Goal: Task Accomplishment & Management: Use online tool/utility

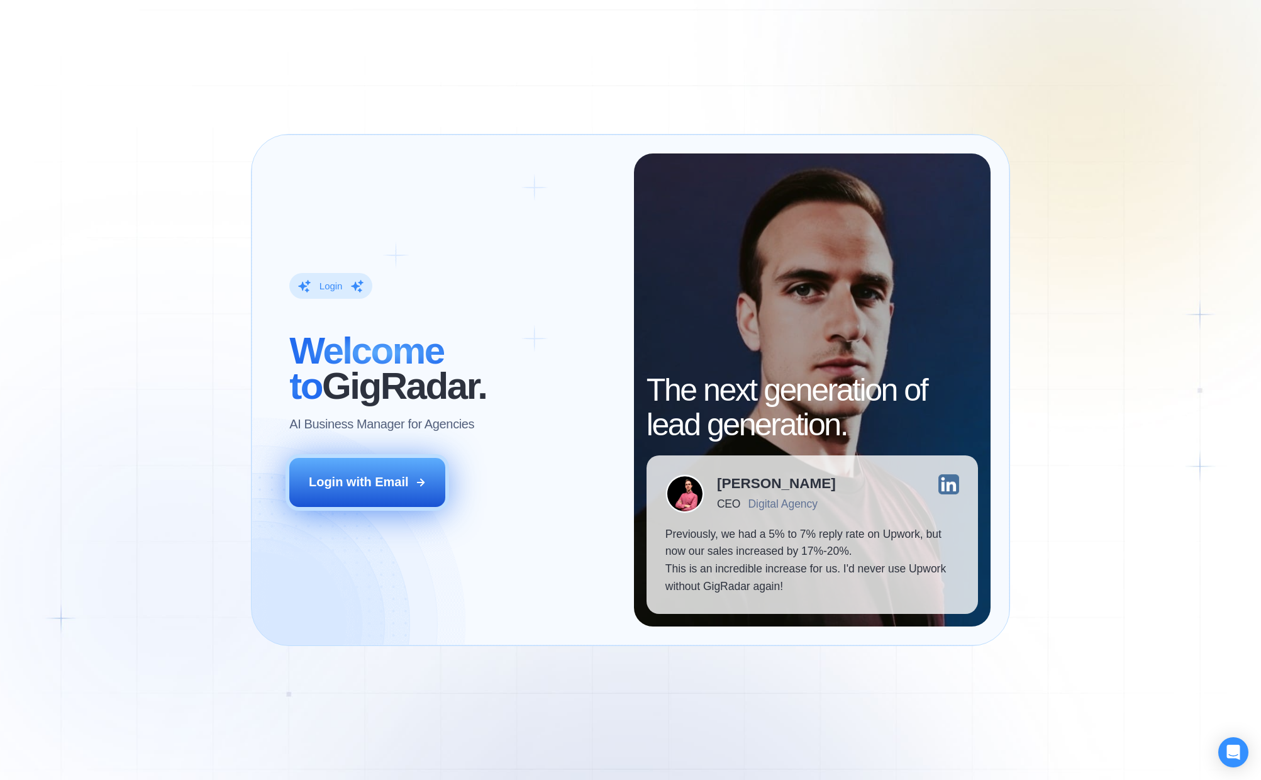
click at [394, 482] on div "Login with Email" at bounding box center [359, 482] width 100 height 18
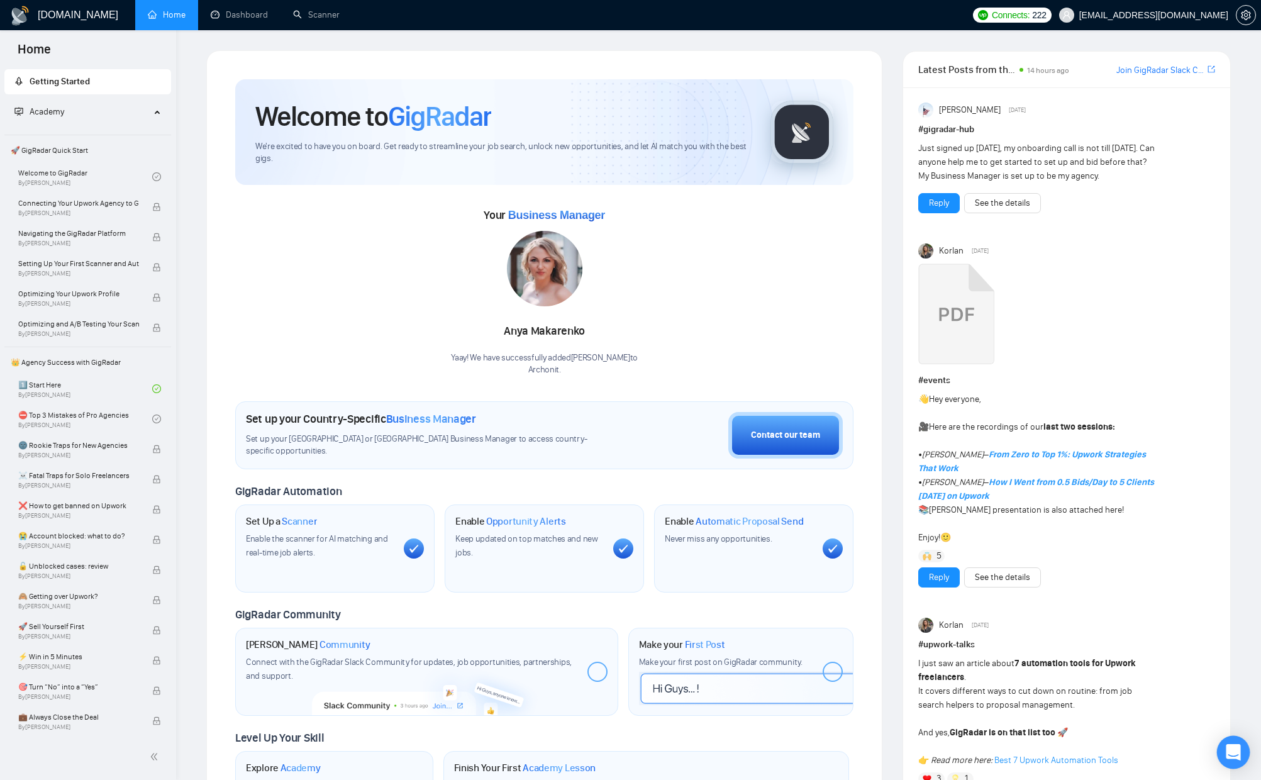
click at [1231, 746] on icon "Open Intercom Messenger" at bounding box center [1232, 752] width 14 height 16
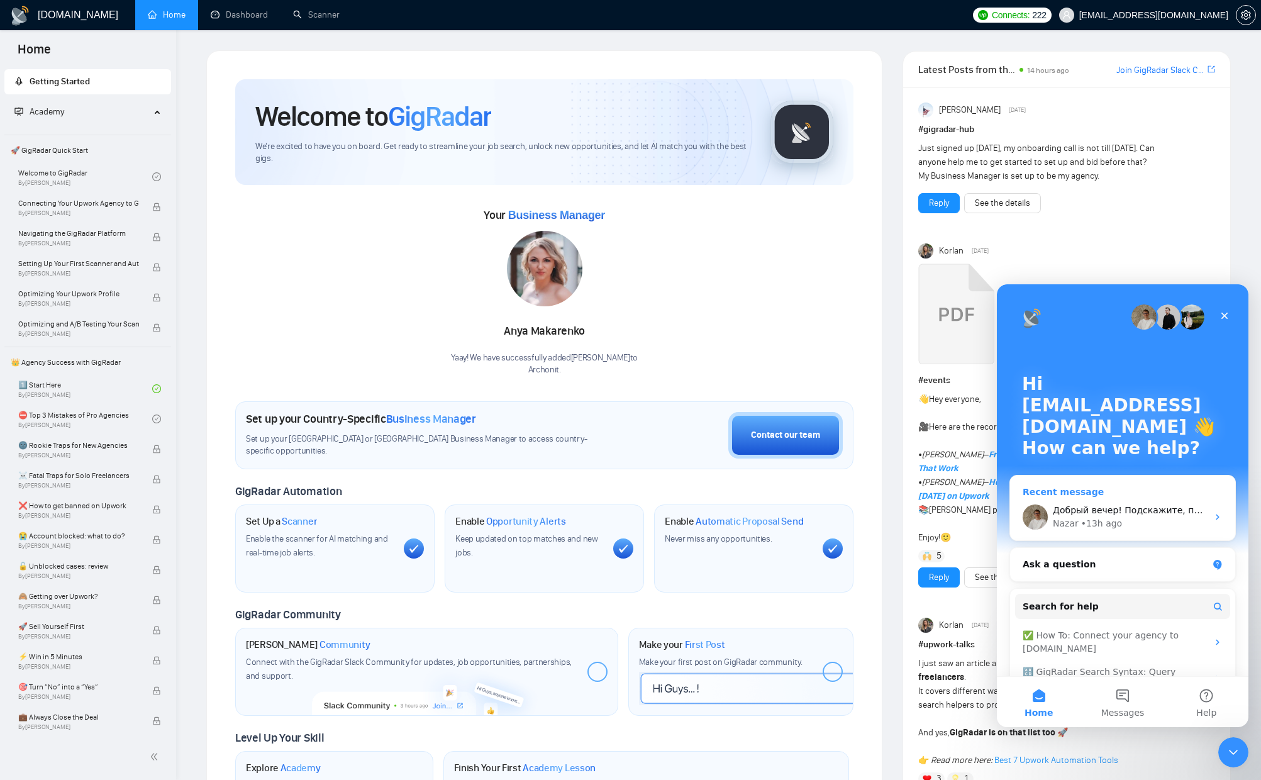
click at [1087, 518] on div "• 13h ago" at bounding box center [1101, 523] width 41 height 13
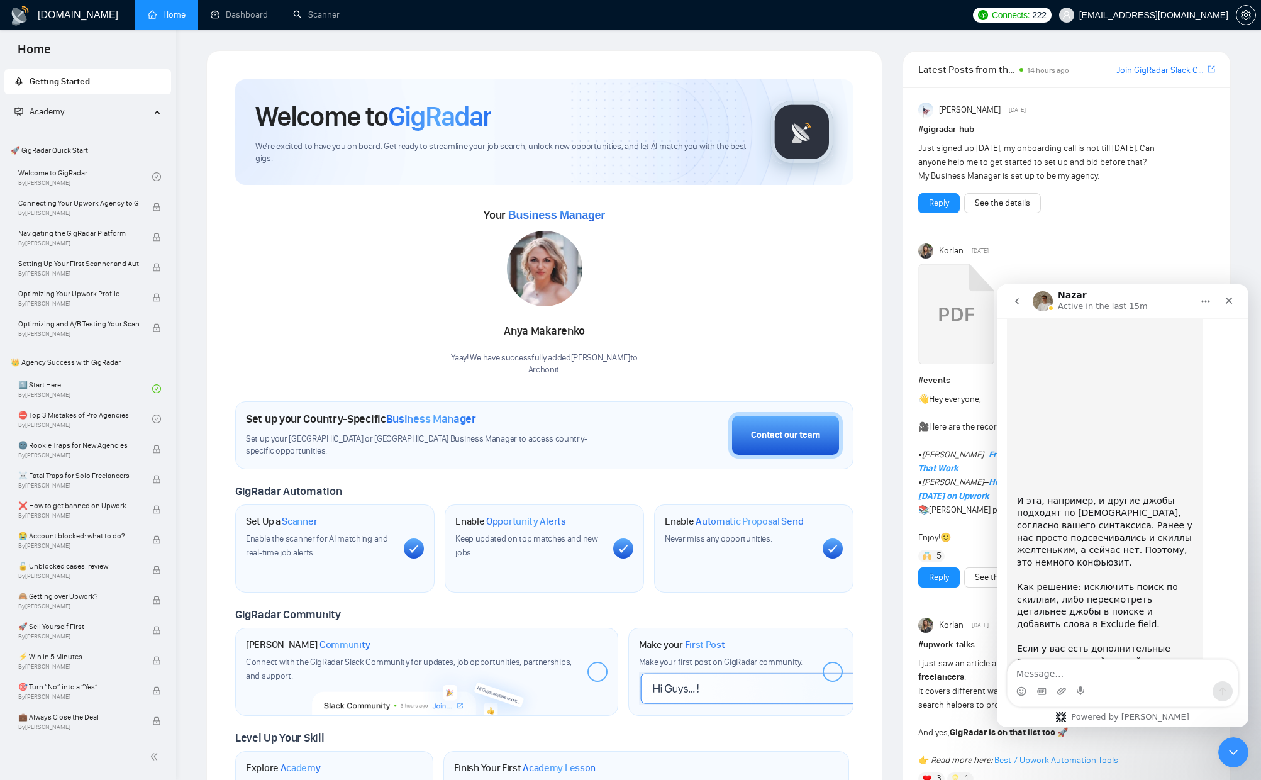
scroll to position [1953, 0]
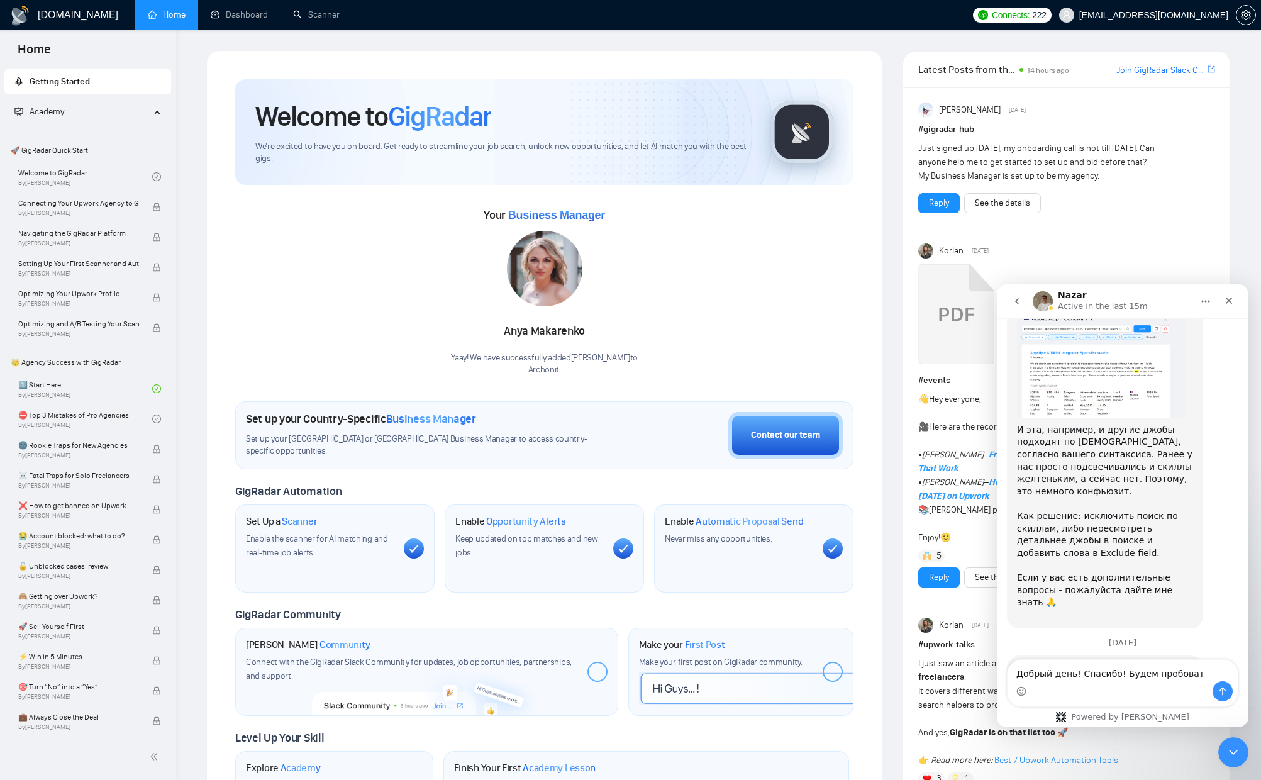
type textarea "Добрый день! Спасибо! Будем пробовать"
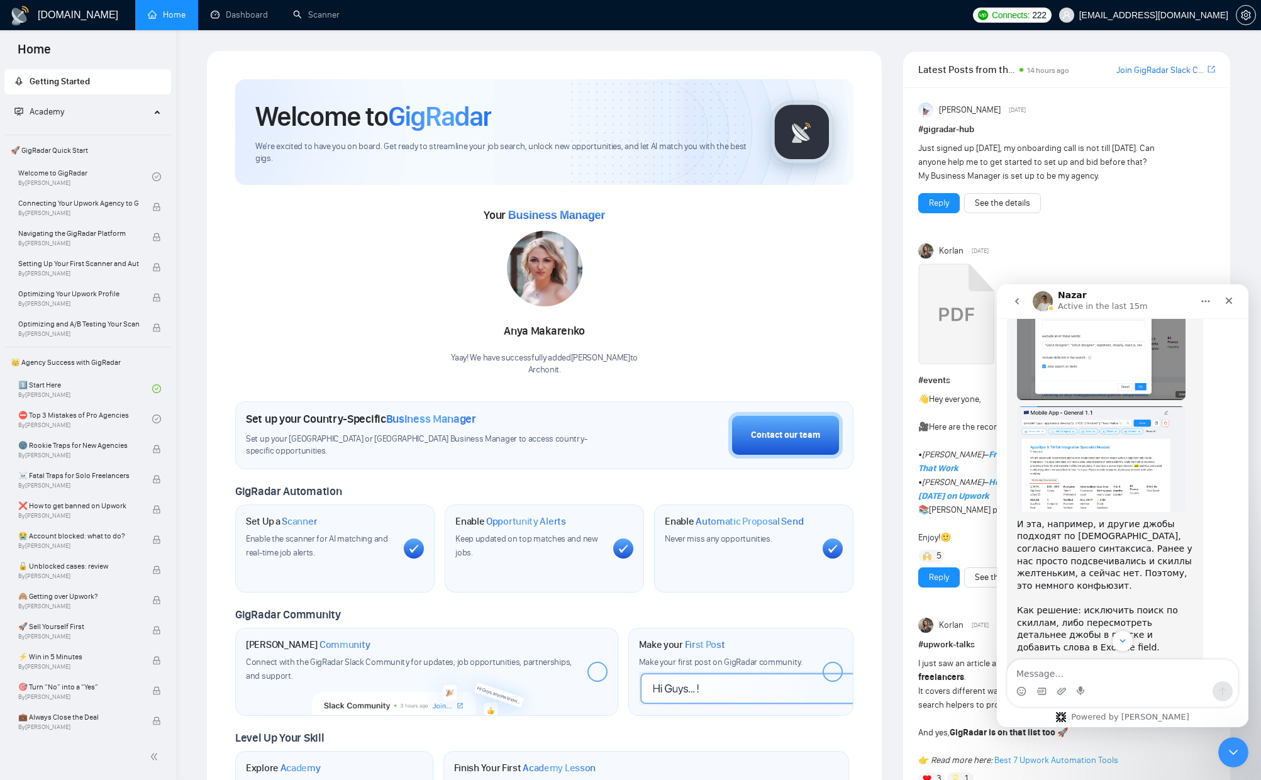
scroll to position [1853, 0]
click at [1096, 411] on img "Mariia says…" at bounding box center [1101, 464] width 168 height 106
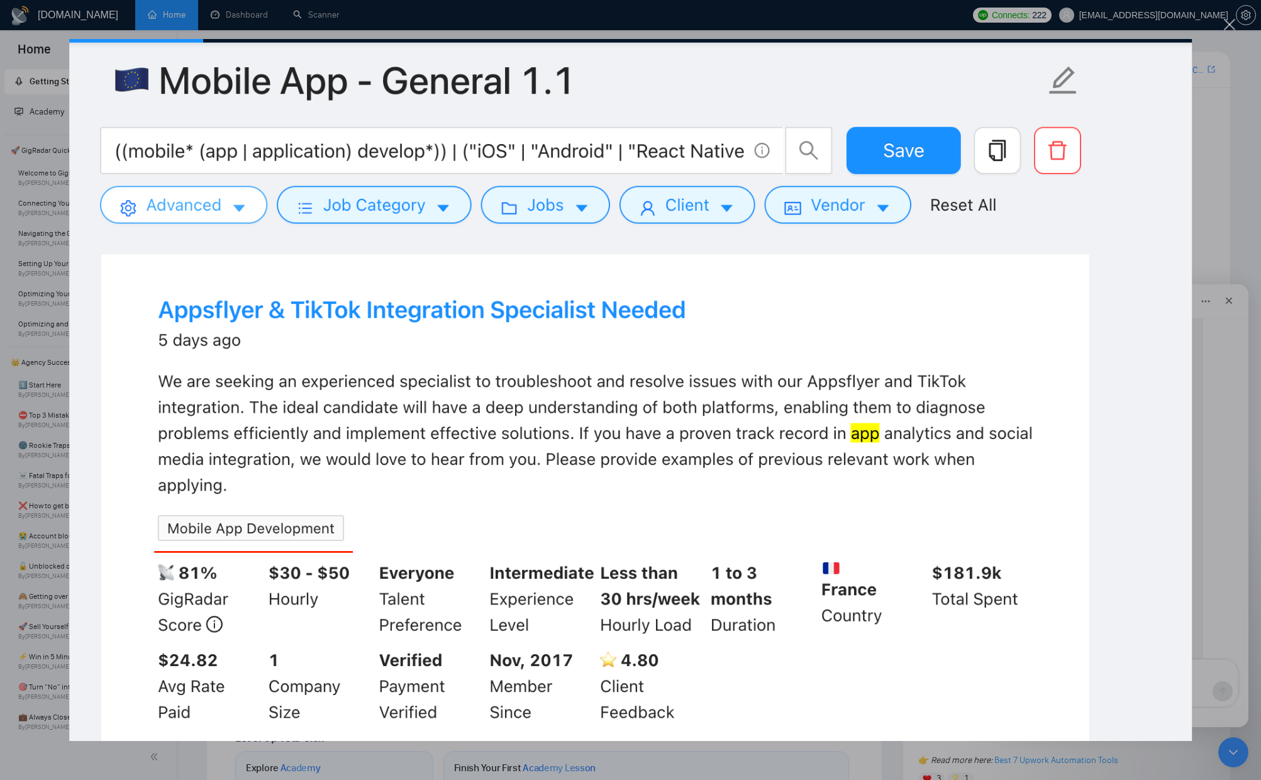
scroll to position [0, 0]
click at [1236, 26] on div "Intercom messenger" at bounding box center [630, 390] width 1261 height 780
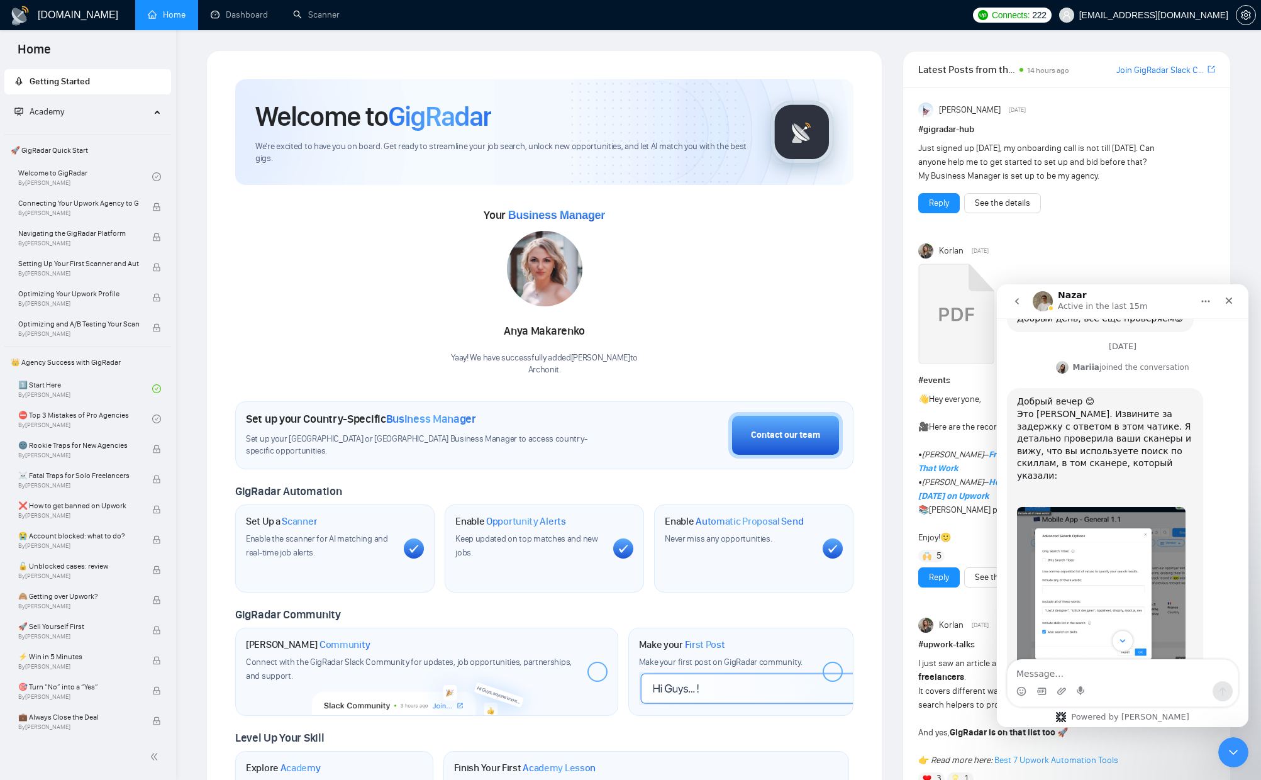
scroll to position [1595, 0]
click at [1115, 518] on img "Mariia says…" at bounding box center [1101, 584] width 168 height 159
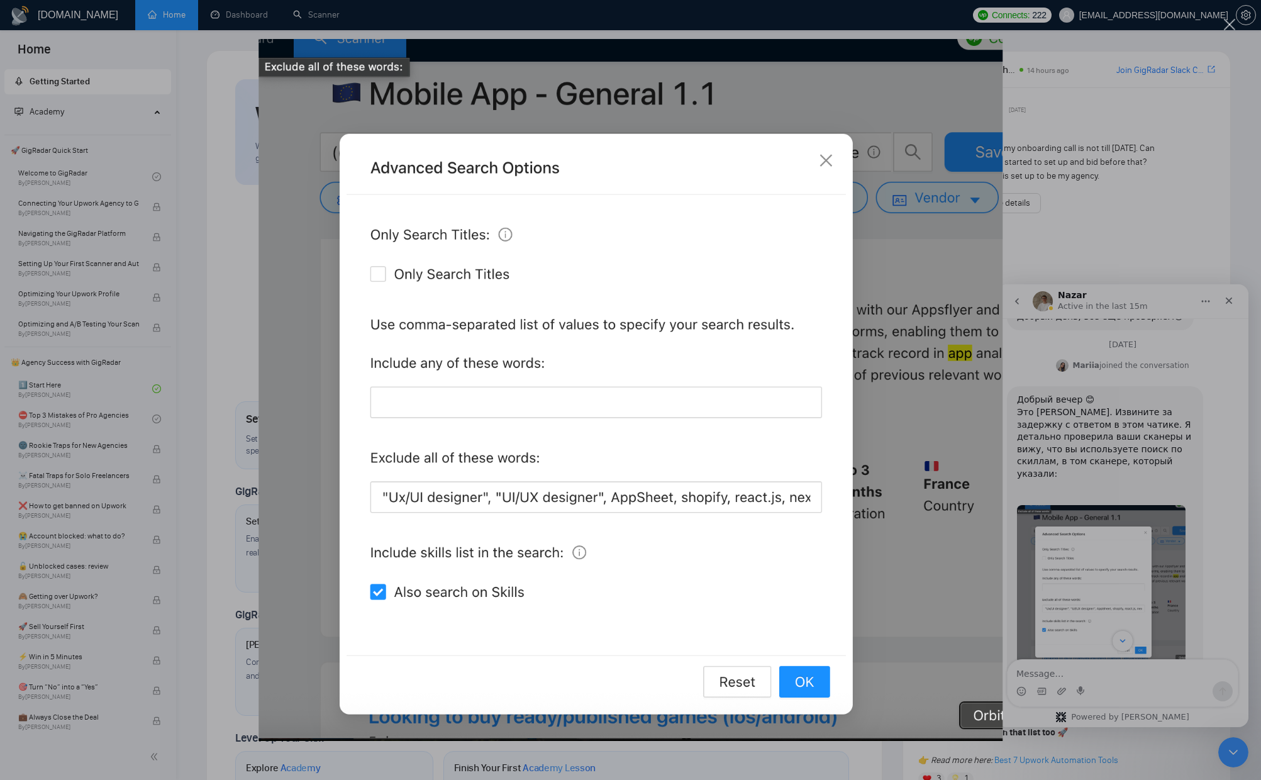
click at [1219, 31] on div "Intercom messenger" at bounding box center [630, 390] width 1261 height 780
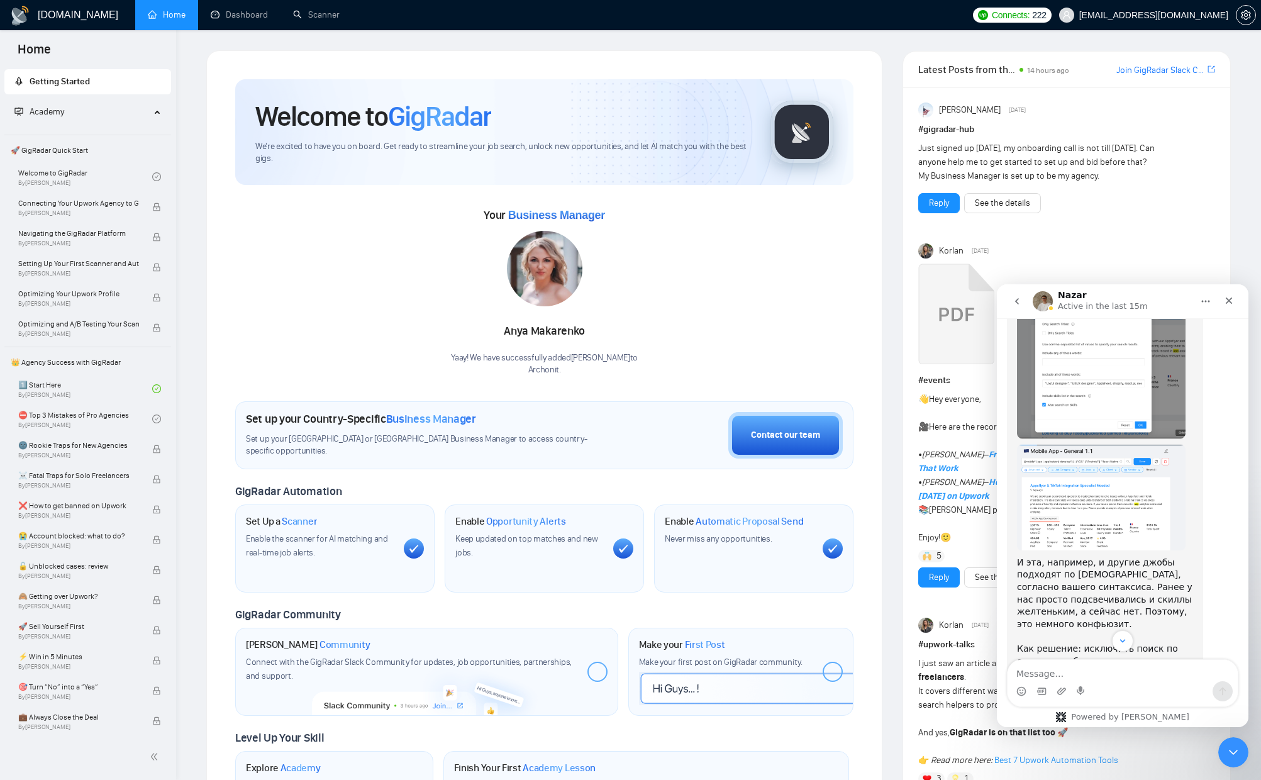
scroll to position [1822, 0]
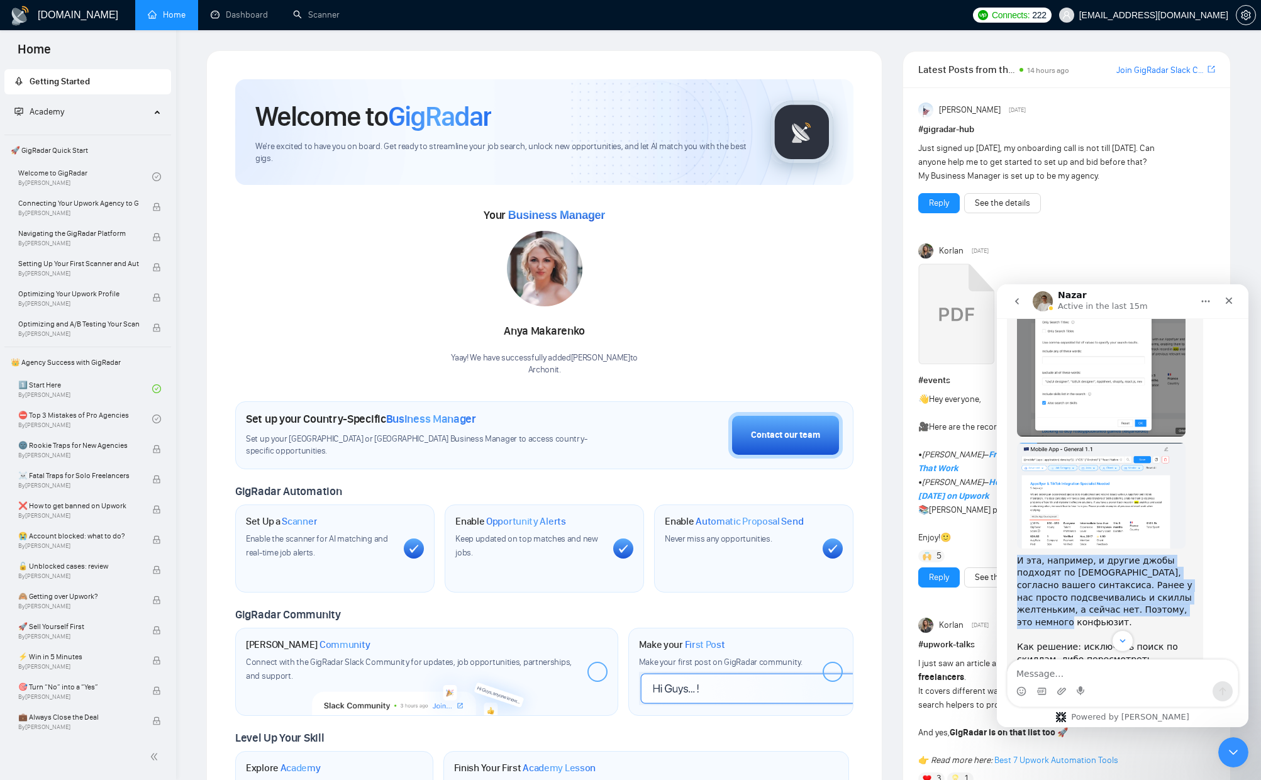
drag, startPoint x: 1018, startPoint y: 468, endPoint x: 1118, endPoint y: 542, distance: 124.1
click at [1118, 555] on div "И эта, например, и другие джобы подходят по [DEMOGRAPHIC_DATA], согласно вашего…" at bounding box center [1105, 653] width 176 height 197
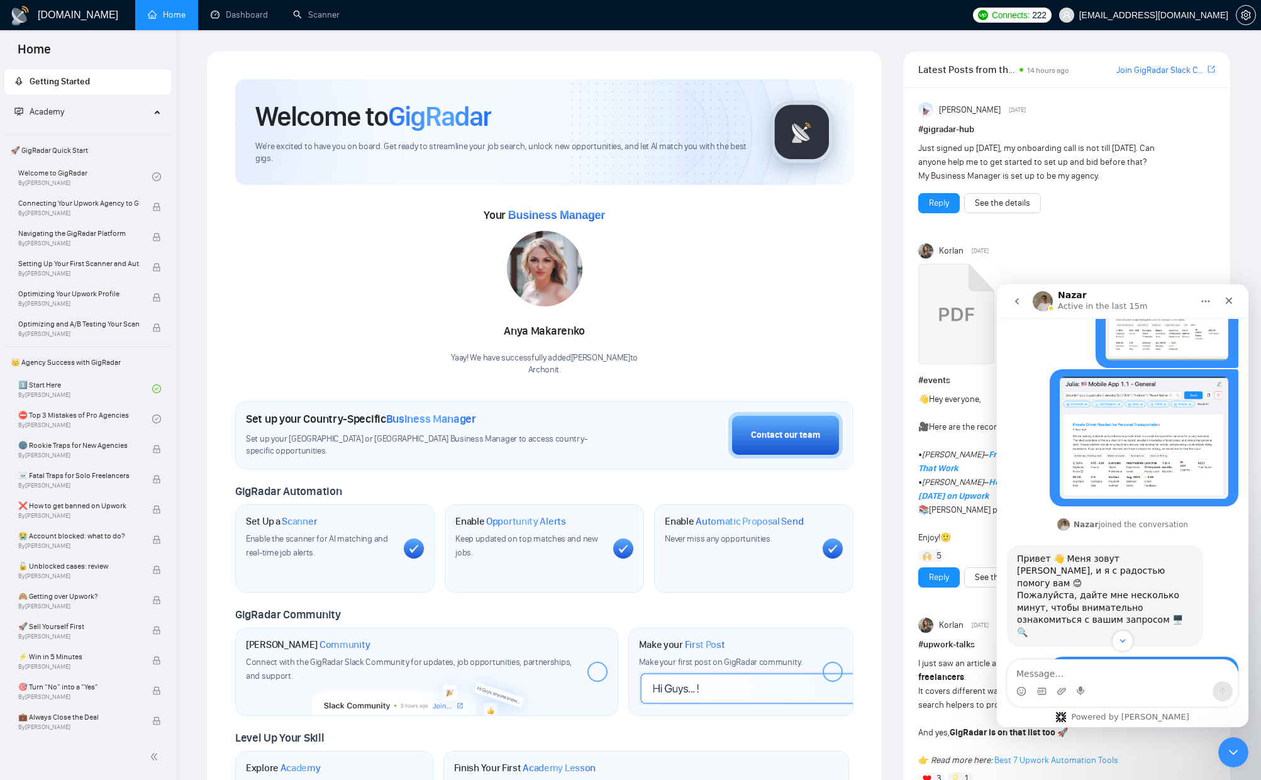
scroll to position [621, 0]
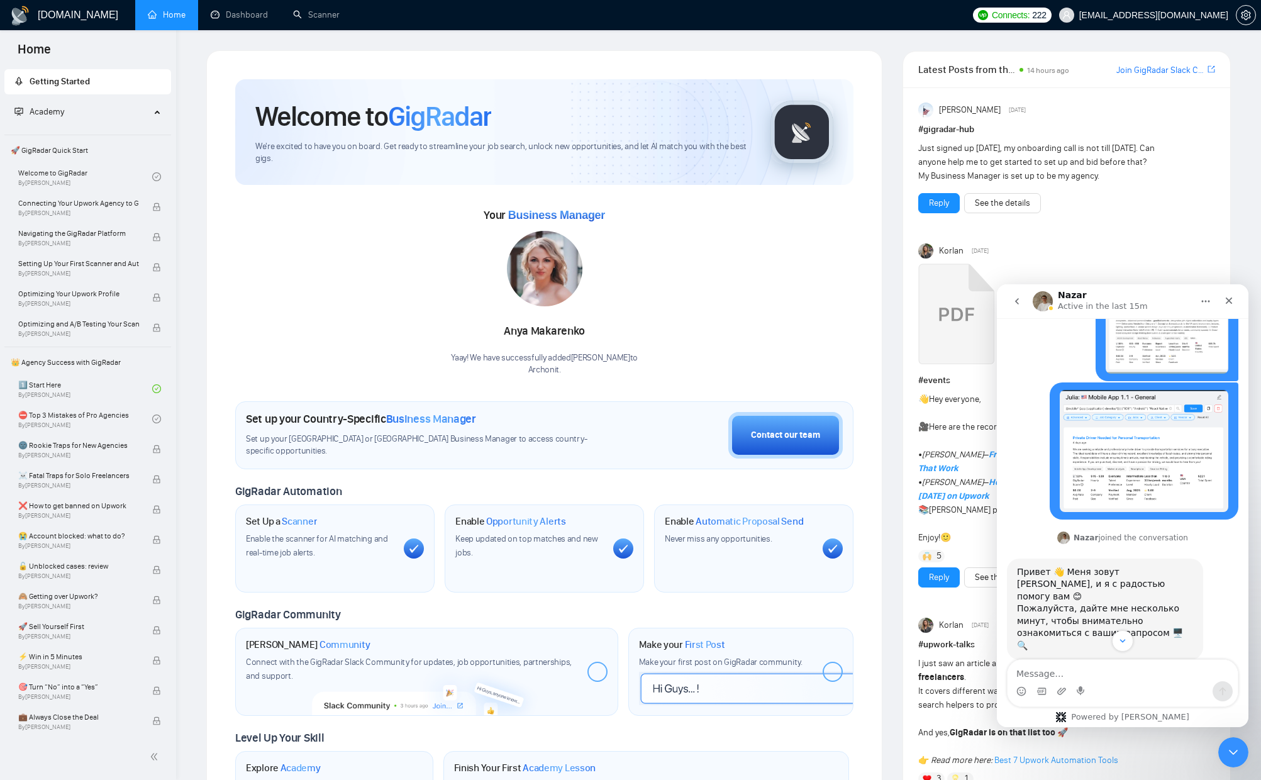
click at [1135, 390] on img "konon31031@gmail.com says…" at bounding box center [1143, 450] width 168 height 121
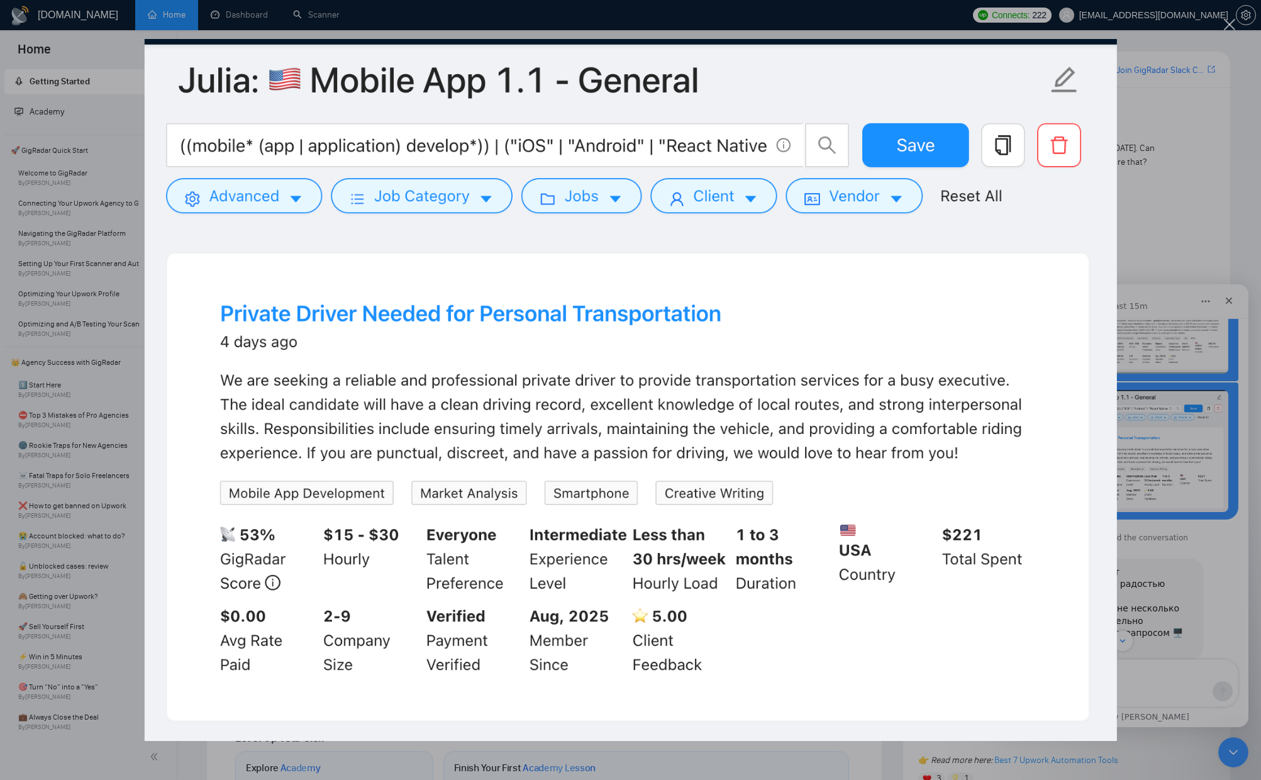
click at [1166, 383] on div "Intercom messenger" at bounding box center [630, 390] width 1261 height 780
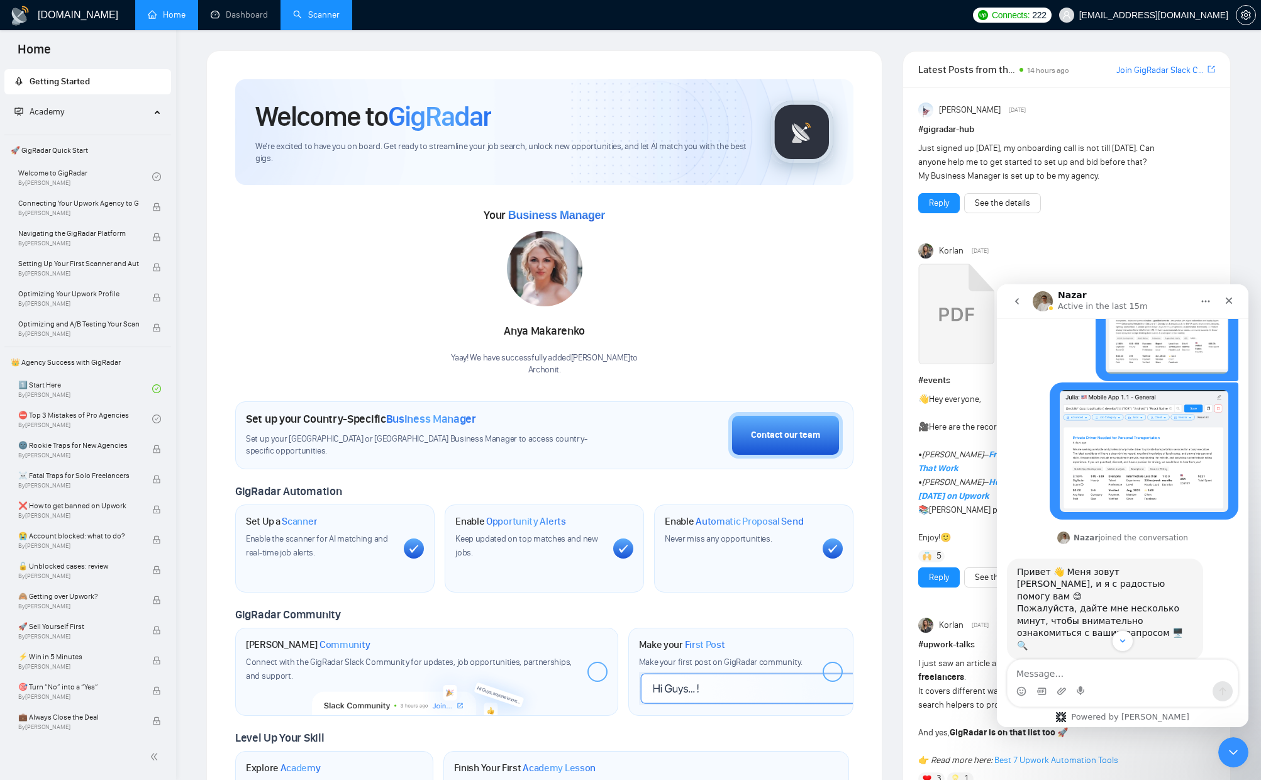
click at [308, 17] on link "Scanner" at bounding box center [316, 14] width 47 height 11
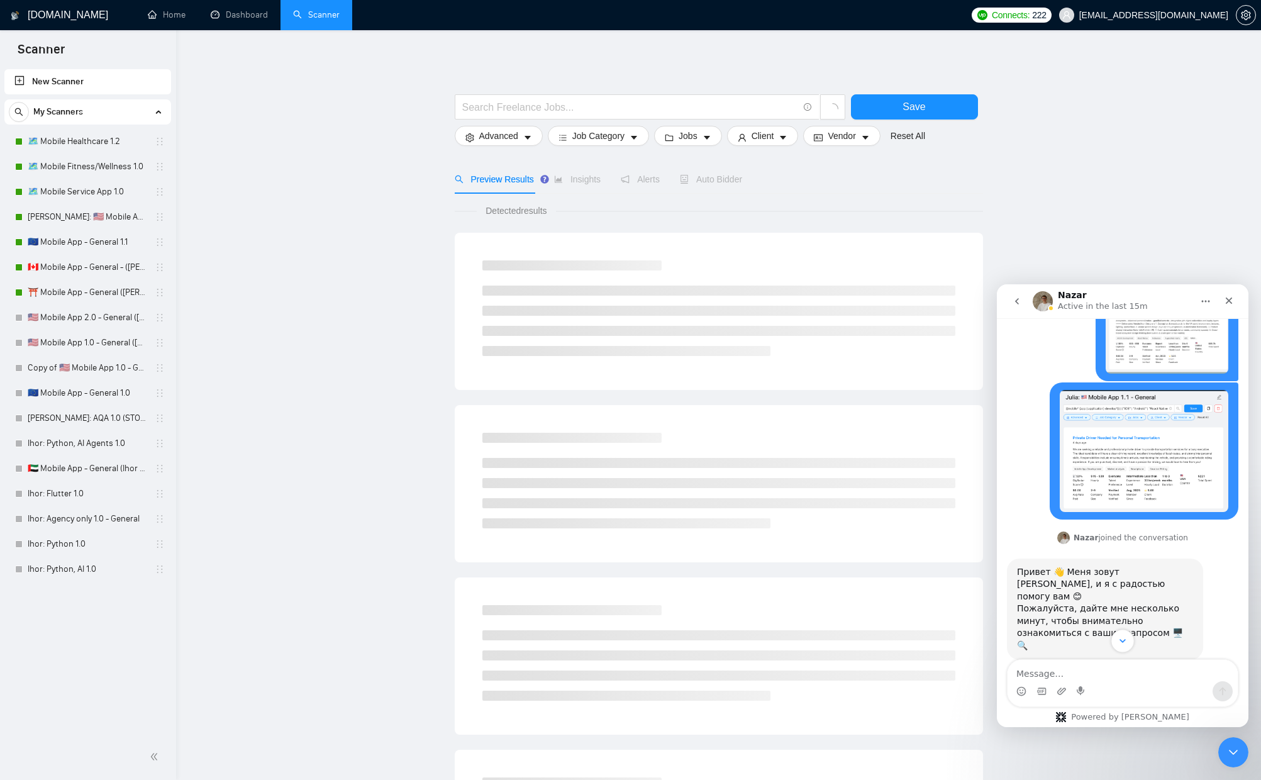
click at [1118, 647] on button "Scroll to bottom" at bounding box center [1121, 640] width 23 height 23
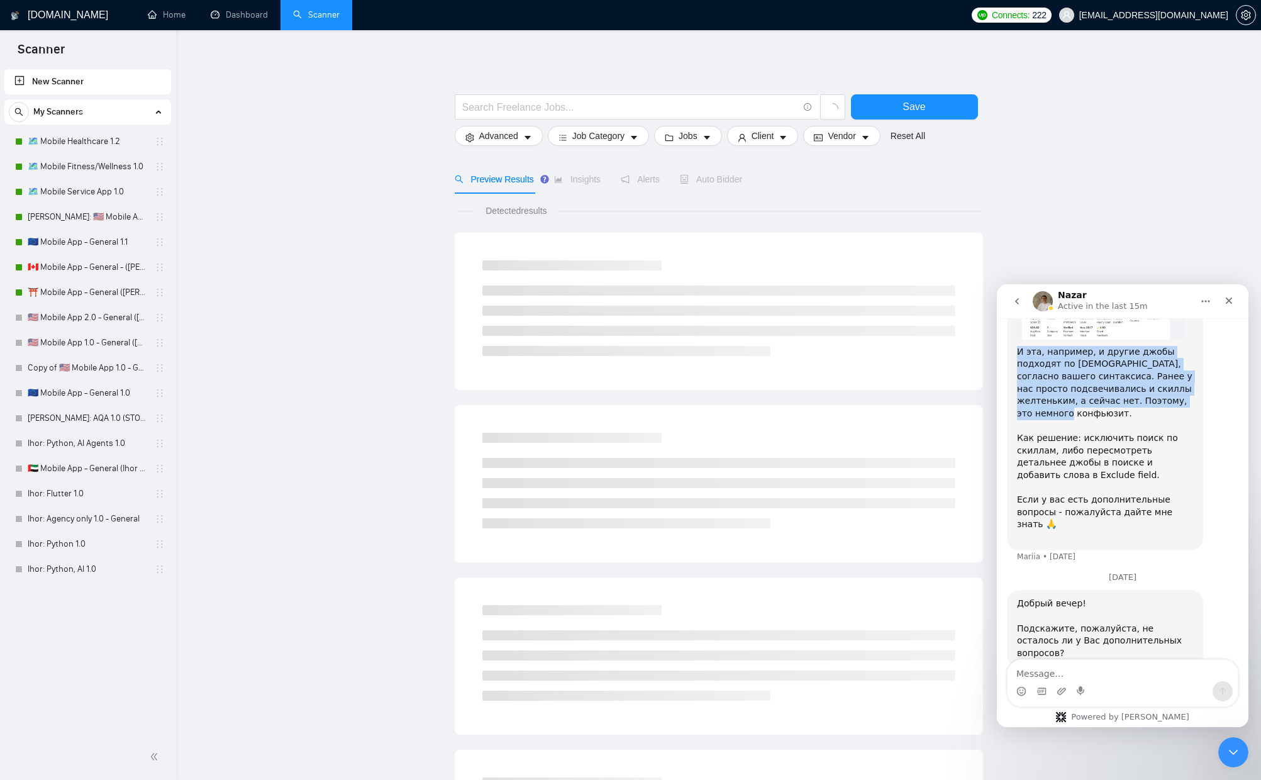
scroll to position [2033, 0]
click at [1231, 304] on icon "Close" at bounding box center [1228, 300] width 10 height 10
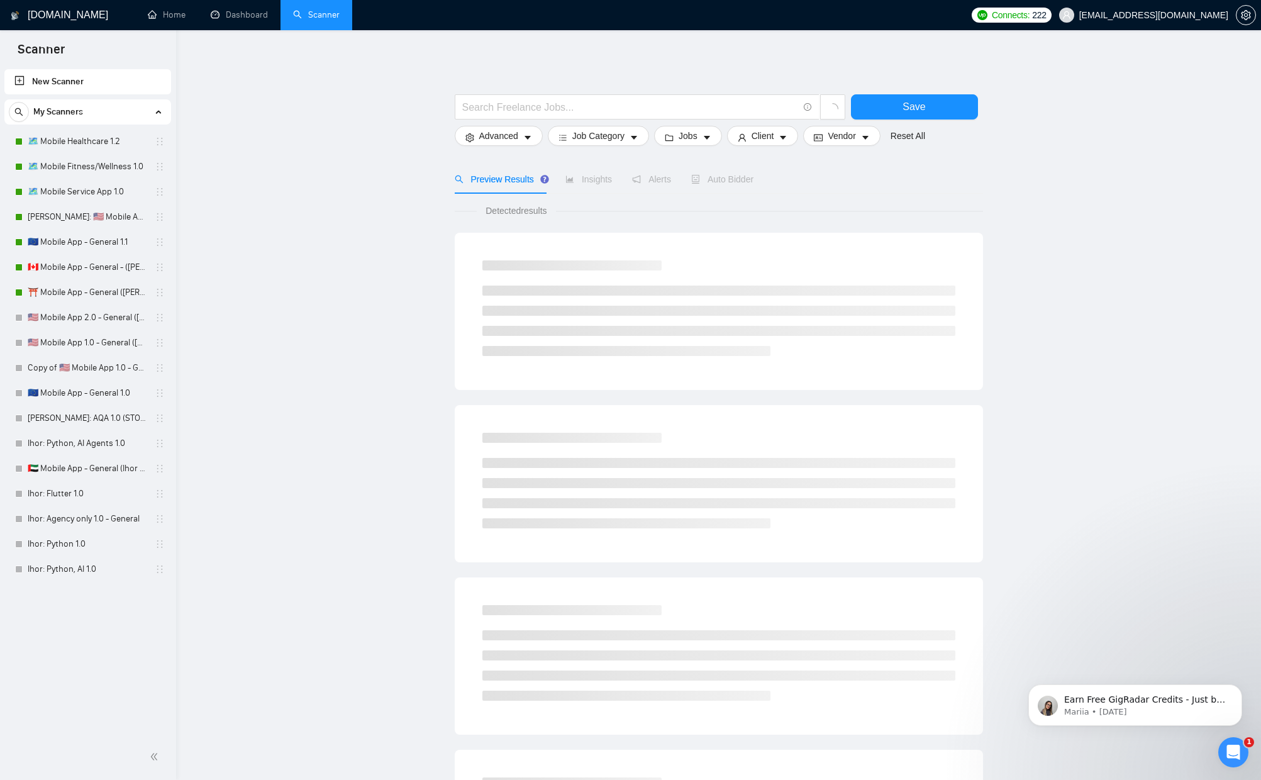
scroll to position [0, 0]
click at [84, 218] on link "[PERSON_NAME]: 🇺🇸 Mobile App 1.1 - General" at bounding box center [87, 216] width 119 height 25
